Goal: Task Accomplishment & Management: Manage account settings

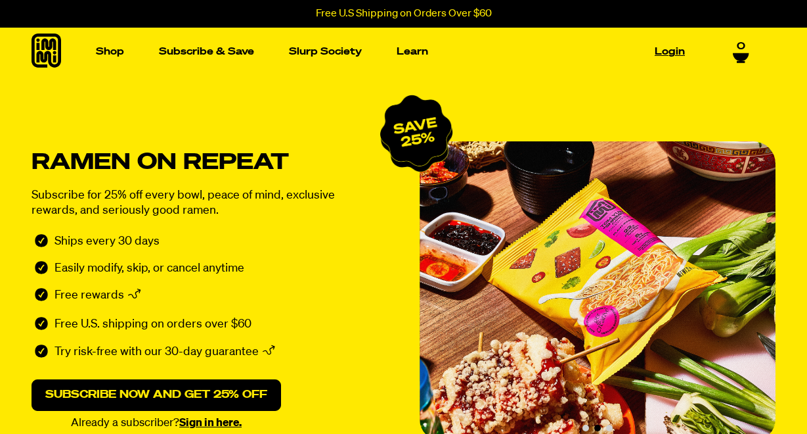
click at [676, 48] on link "Login" at bounding box center [670, 51] width 41 height 20
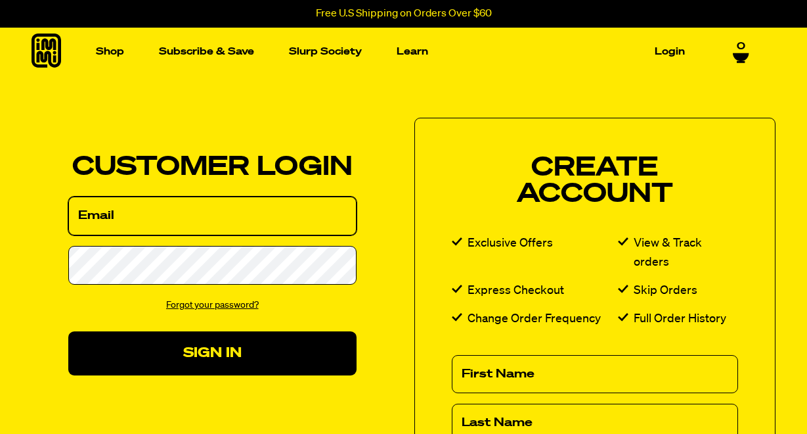
click at [204, 217] on input "Email" at bounding box center [212, 215] width 288 height 39
click at [204, 215] on input "Email" at bounding box center [212, 215] width 288 height 39
click at [118, 213] on input "Email" at bounding box center [212, 215] width 288 height 39
type input "gwerith@gmail.com"
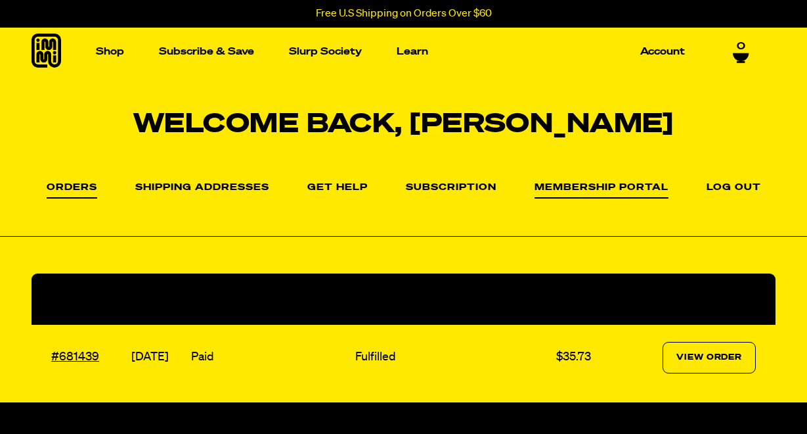
click at [579, 187] on link "Membership Portal" at bounding box center [602, 191] width 134 height 16
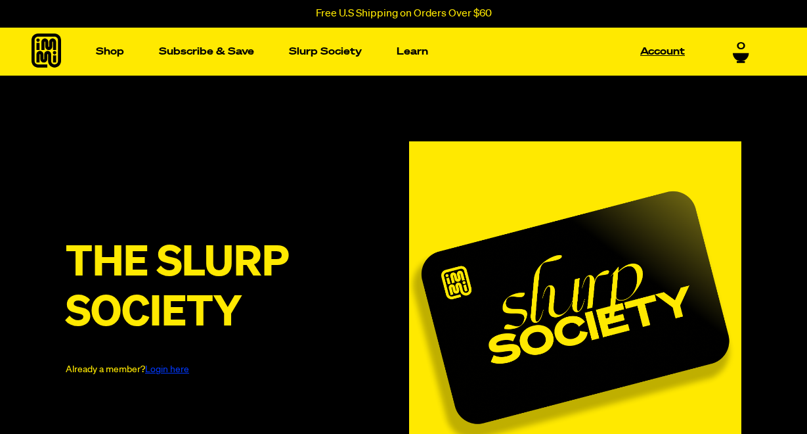
click at [659, 51] on link "Account" at bounding box center [662, 51] width 55 height 20
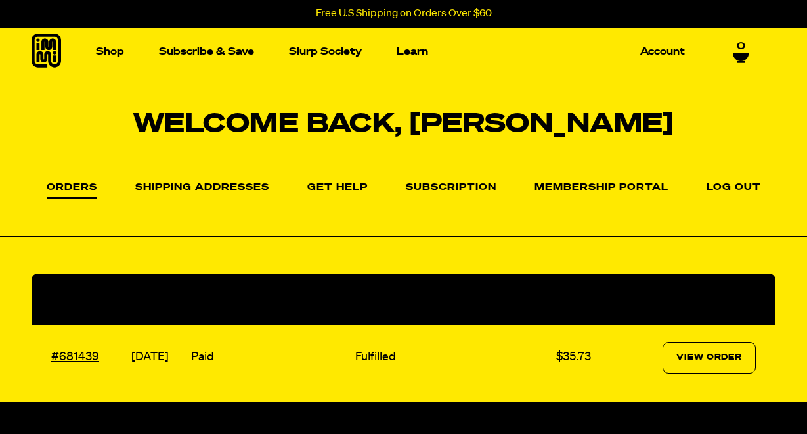
click at [510, 240] on section "Welcome back, Tyler Orders Orders Shipping Addresses Get Help Subscription Memb…" at bounding box center [403, 239] width 807 height 326
click at [583, 187] on link "Membership Portal" at bounding box center [602, 191] width 134 height 16
click at [450, 185] on link "Subscription" at bounding box center [451, 191] width 91 height 16
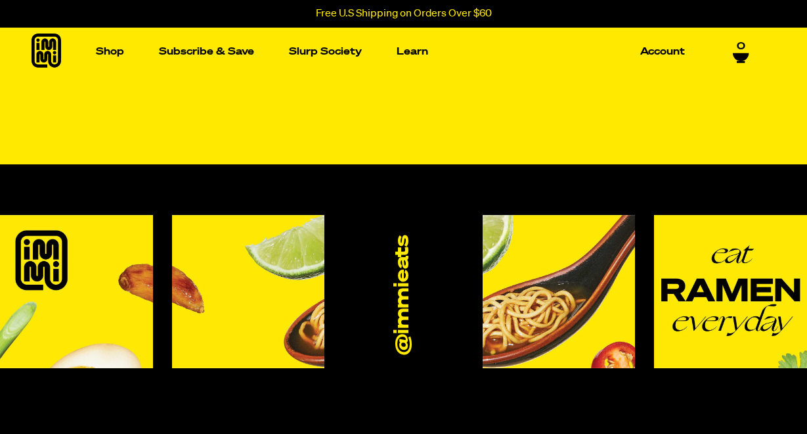
click at [342, 136] on div at bounding box center [403, 135] width 807 height 57
click at [659, 53] on link "Account" at bounding box center [662, 51] width 55 height 20
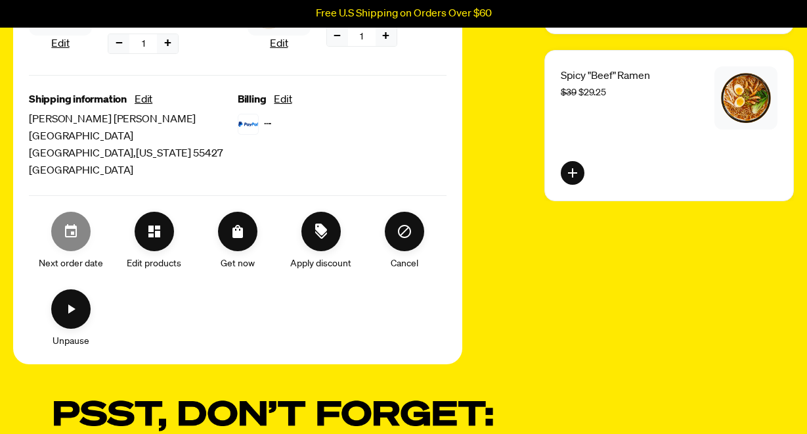
scroll to position [469, 0]
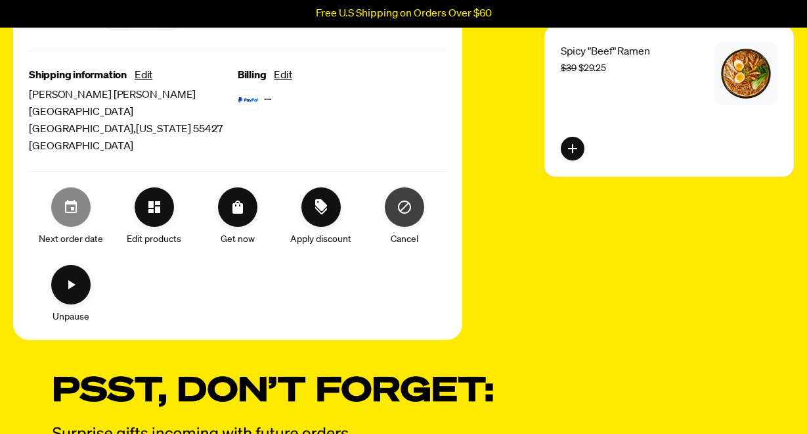
click at [405, 210] on icon "Cancel" at bounding box center [405, 207] width 16 height 16
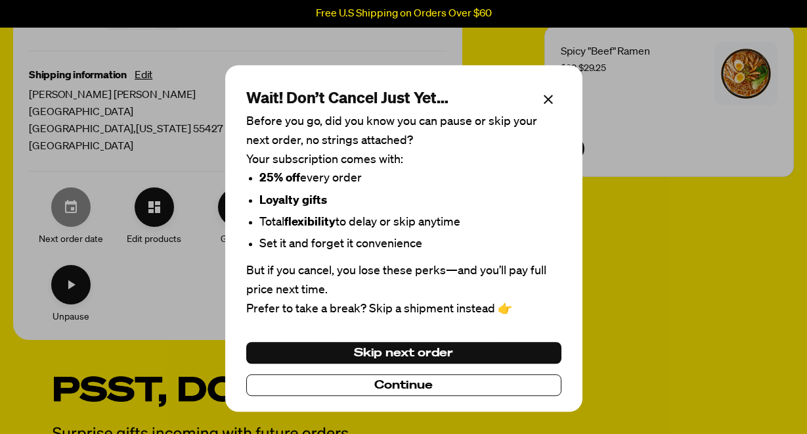
click at [380, 388] on span "Continue" at bounding box center [403, 385] width 58 height 14
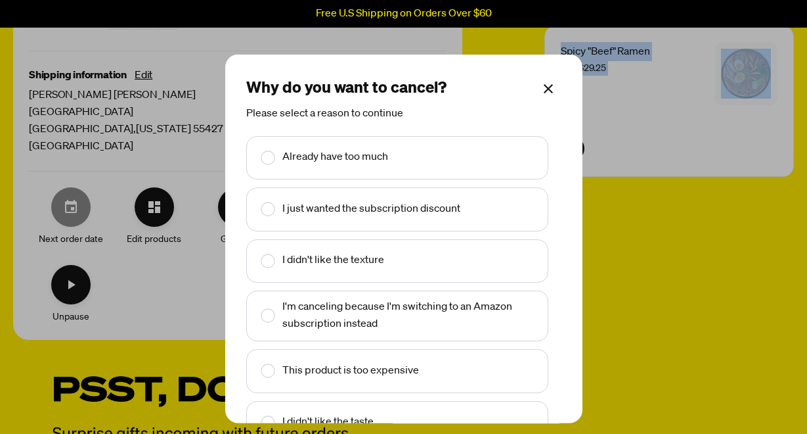
drag, startPoint x: 539, startPoint y: 214, endPoint x: 540, endPoint y: 286, distance: 71.6
click at [540, 286] on div "Already have too much I just wanted the subscription discount I didn't like the…" at bounding box center [403, 299] width 315 height 328
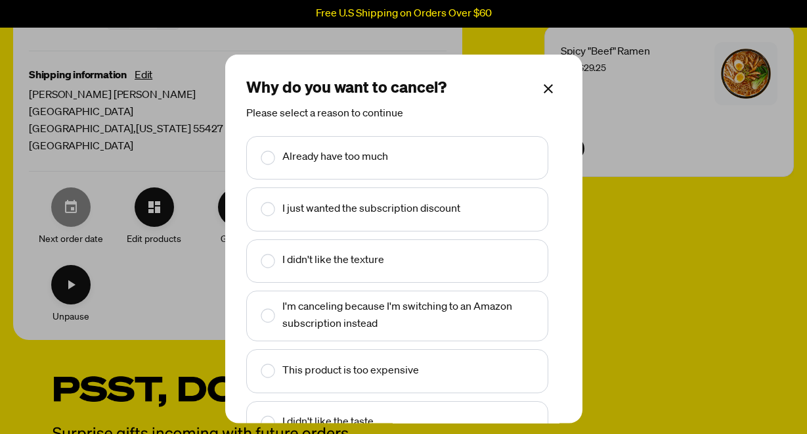
click at [386, 270] on div "I didn't like the texture" at bounding box center [398, 260] width 286 height 27
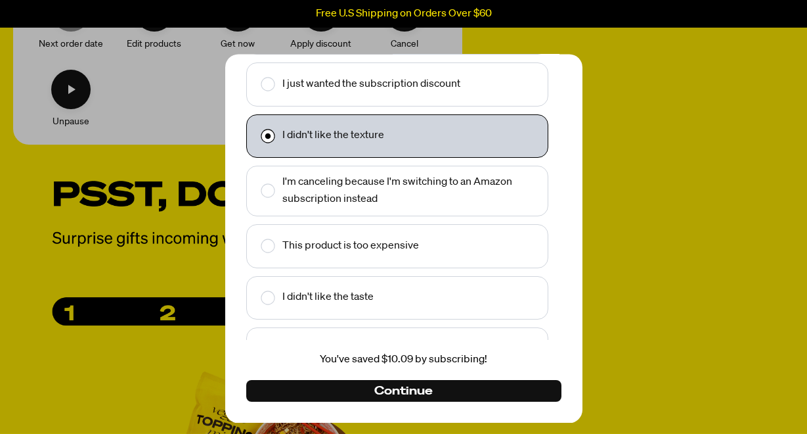
scroll to position [670, 0]
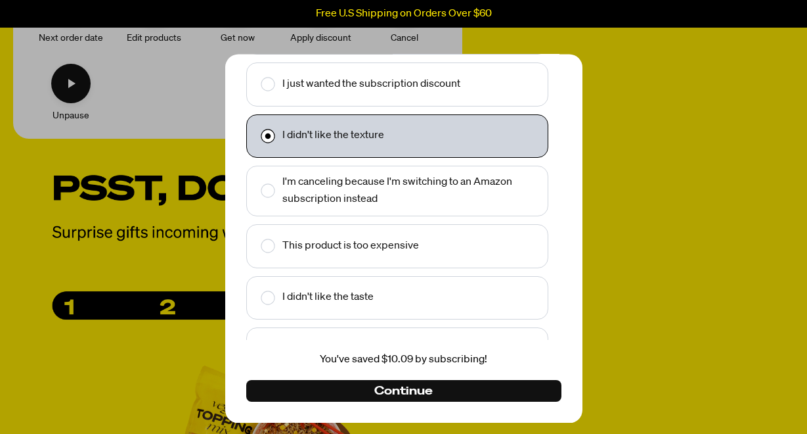
click at [395, 301] on div "I didn't like the taste" at bounding box center [398, 297] width 286 height 27
checkbox input "false"
checkbox input "true"
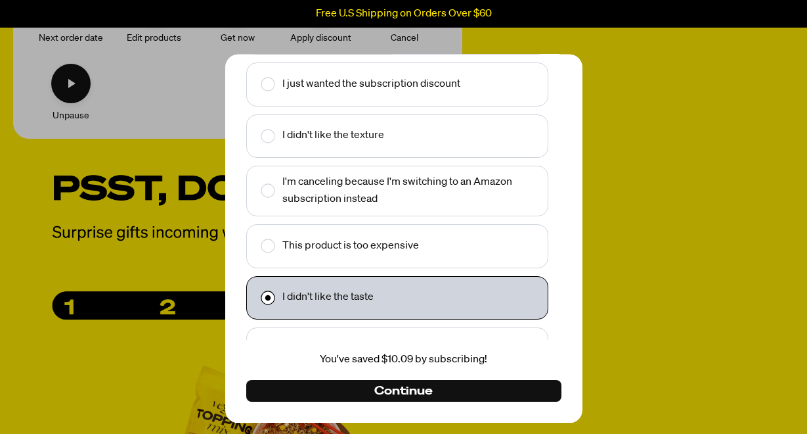
scroll to position [32, 0]
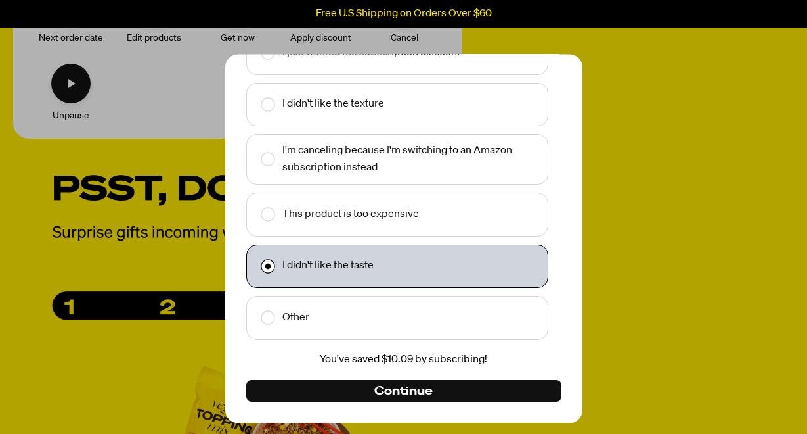
click at [428, 322] on div "Other" at bounding box center [398, 318] width 286 height 27
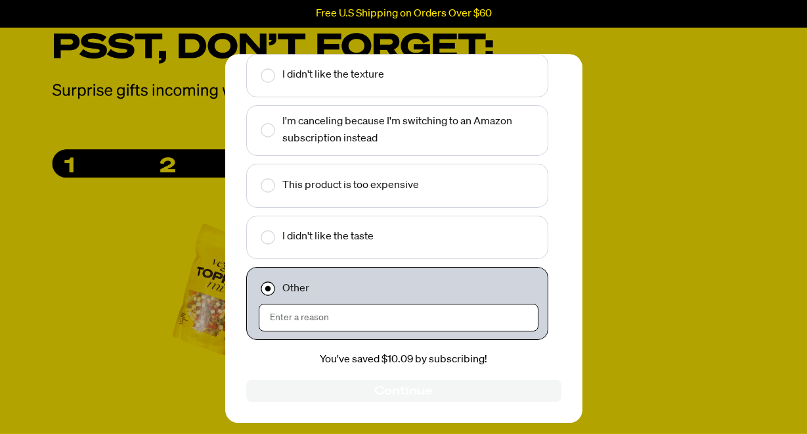
scroll to position [603, 0]
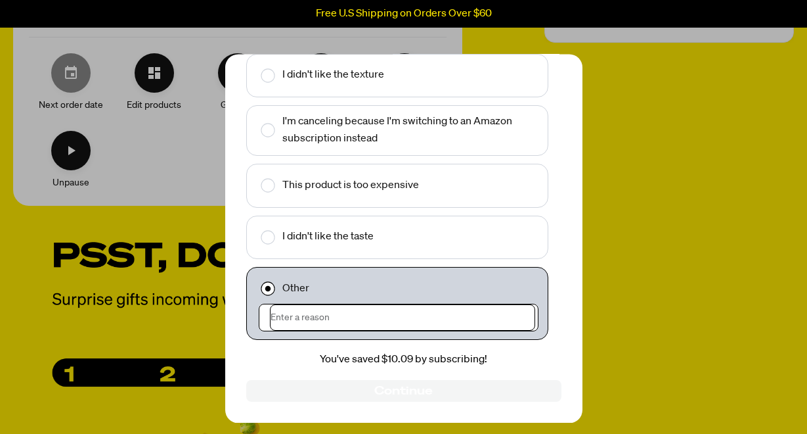
click at [321, 318] on input "Make changes for subscription" at bounding box center [403, 317] width 266 height 26
type input "T"
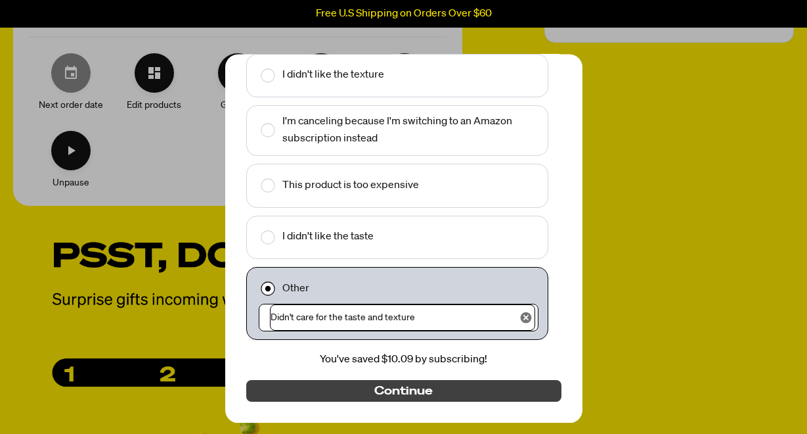
type input "Didn't care for the taste and texture"
click at [377, 386] on span "Continue" at bounding box center [403, 391] width 58 height 14
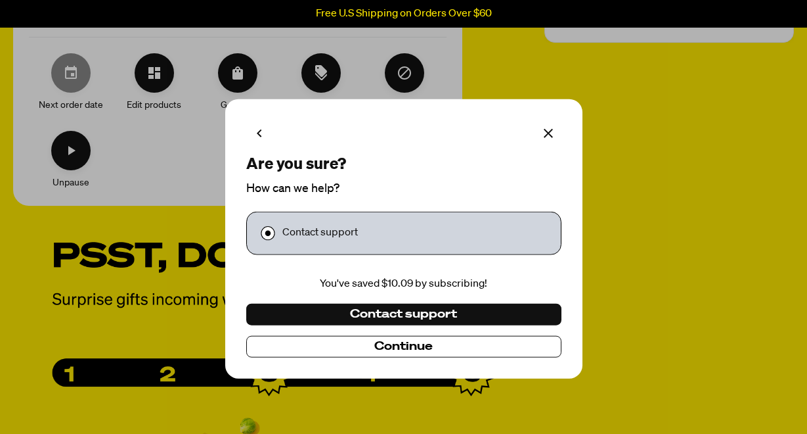
click at [395, 349] on span "Continue" at bounding box center [403, 346] width 58 height 14
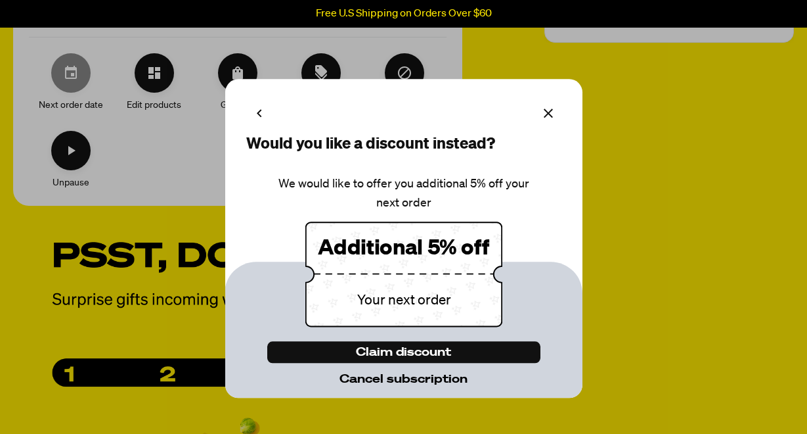
click at [384, 380] on span "Cancel subscription" at bounding box center [404, 379] width 128 height 14
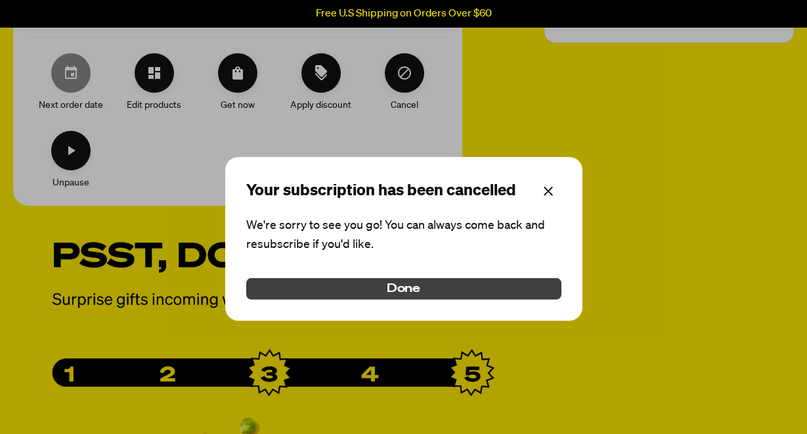
click at [399, 288] on span "Done" at bounding box center [404, 288] width 34 height 14
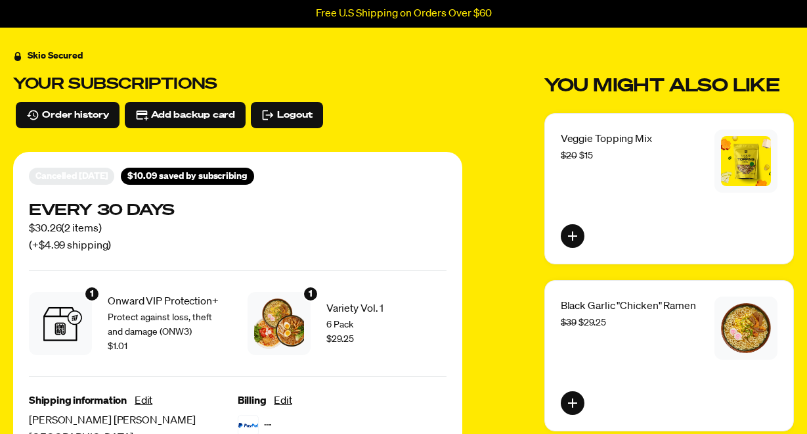
scroll to position [37, 0]
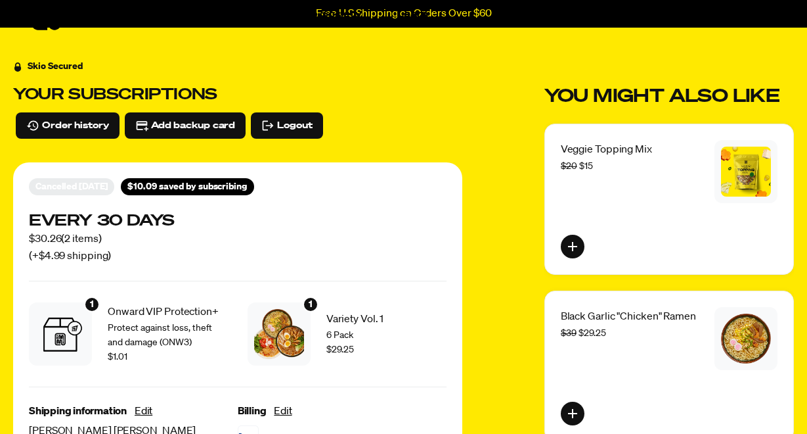
click at [460, 160] on div "Your subscriptions Order history Add backup card Logout" at bounding box center [237, 124] width 449 height 78
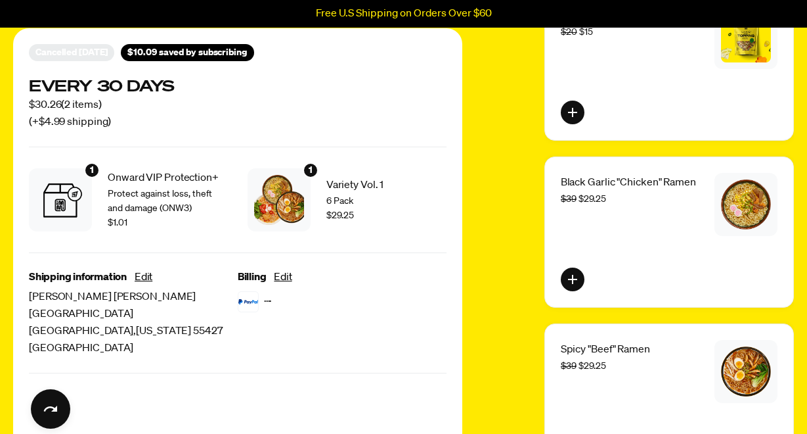
scroll to position [0, 0]
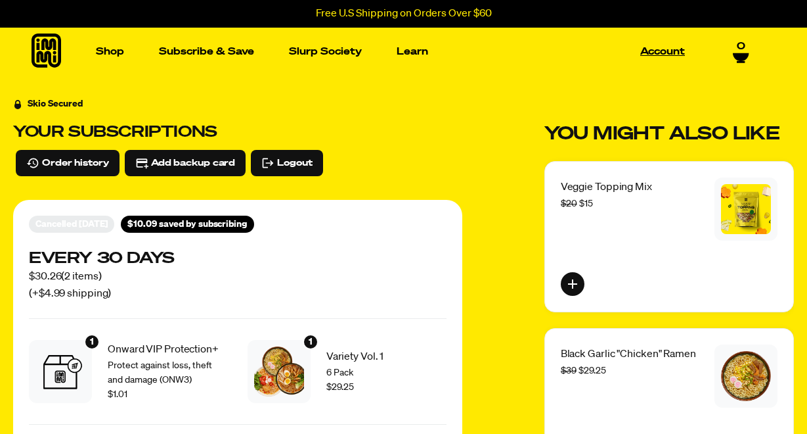
click at [665, 48] on link "Account" at bounding box center [662, 51] width 55 height 20
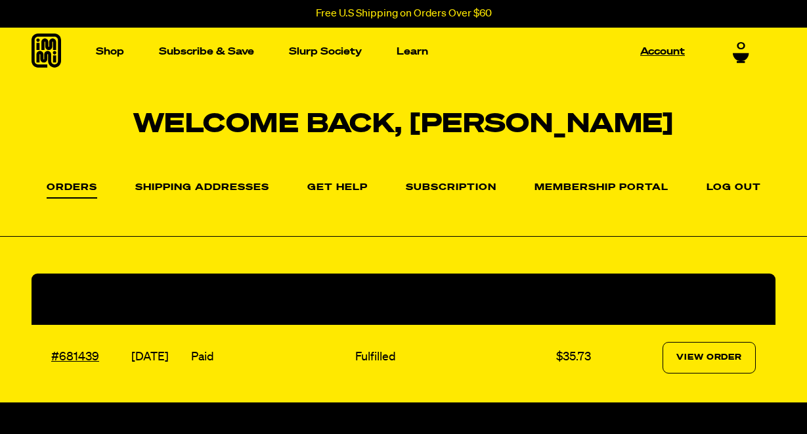
click at [657, 49] on link "Account" at bounding box center [662, 51] width 55 height 20
click at [376, 119] on h1 "Welcome back, [PERSON_NAME]" at bounding box center [403, 125] width 807 height 26
